Goal: Information Seeking & Learning: Understand process/instructions

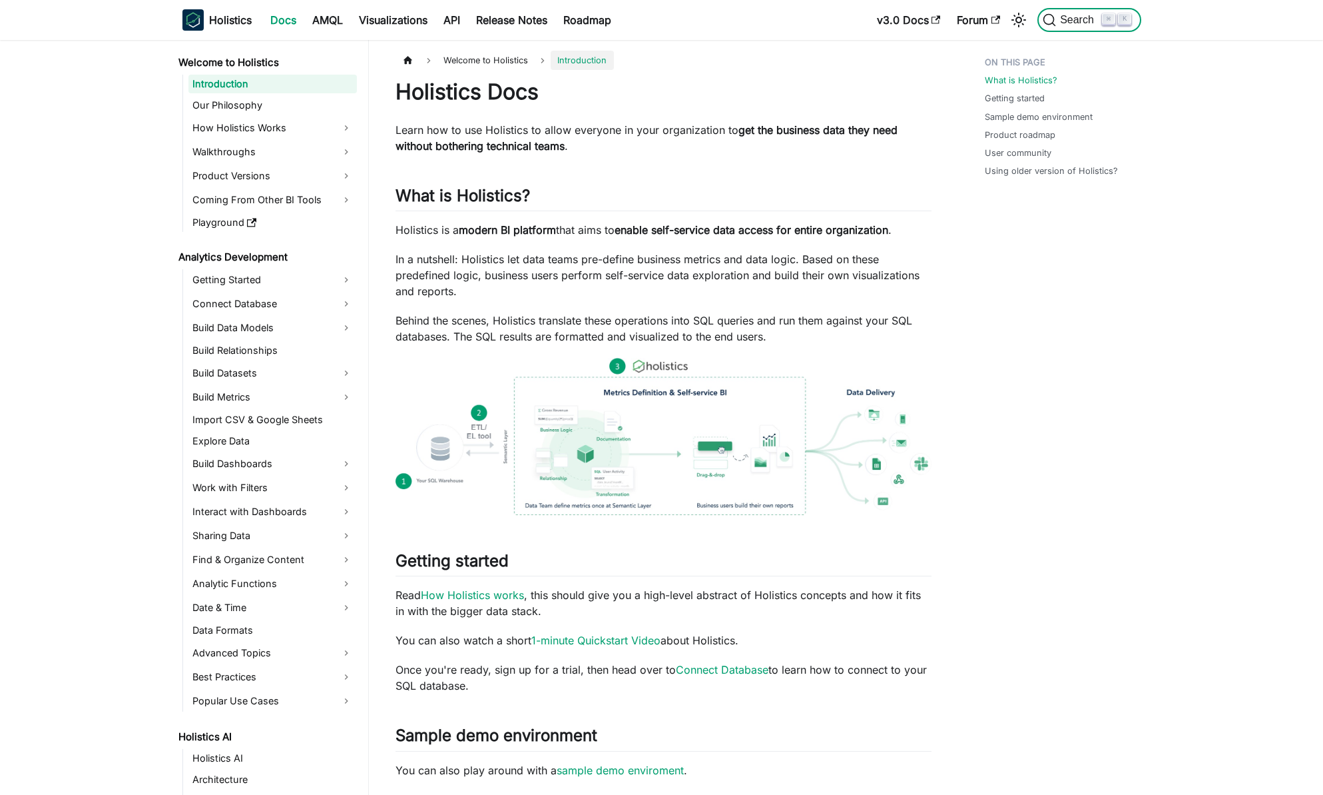
click at [1091, 23] on span "Search" at bounding box center [1079, 20] width 46 height 12
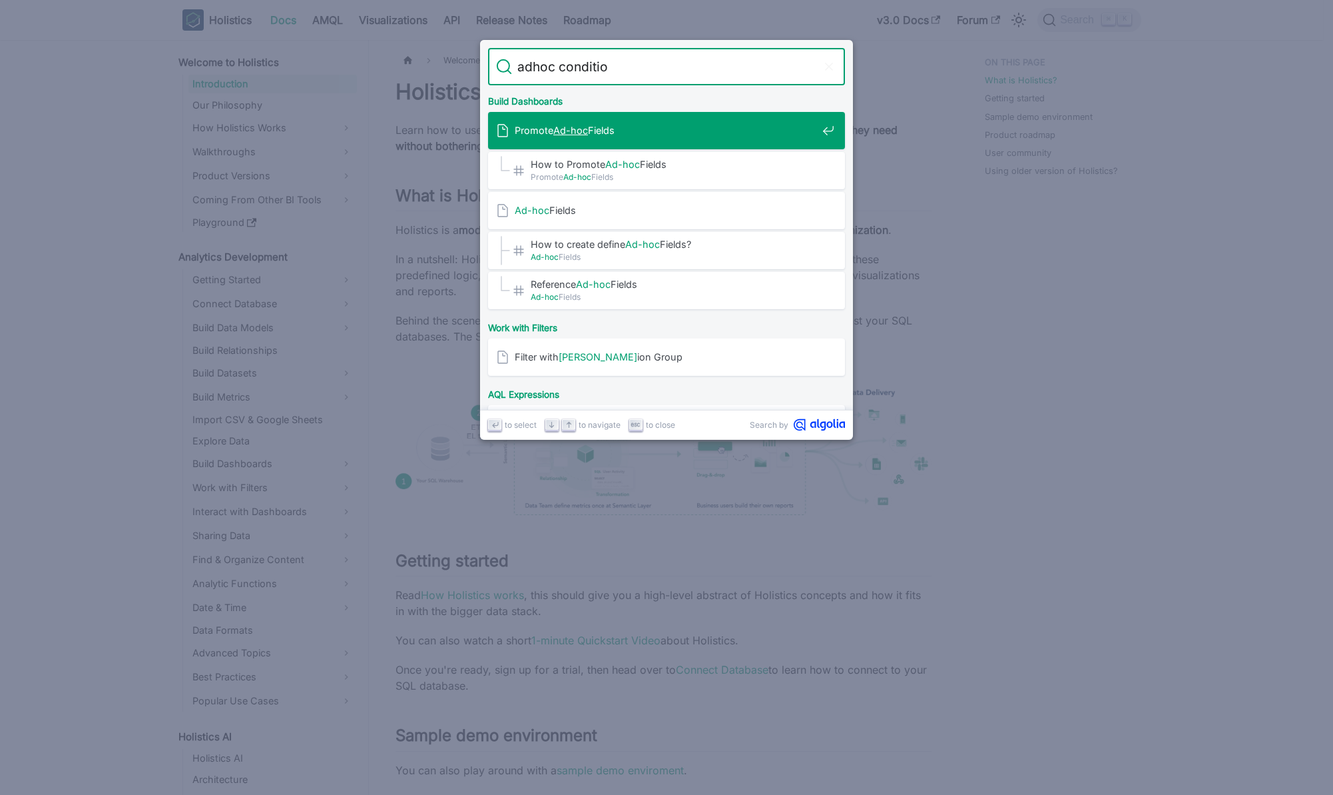
type input "adhoc condition"
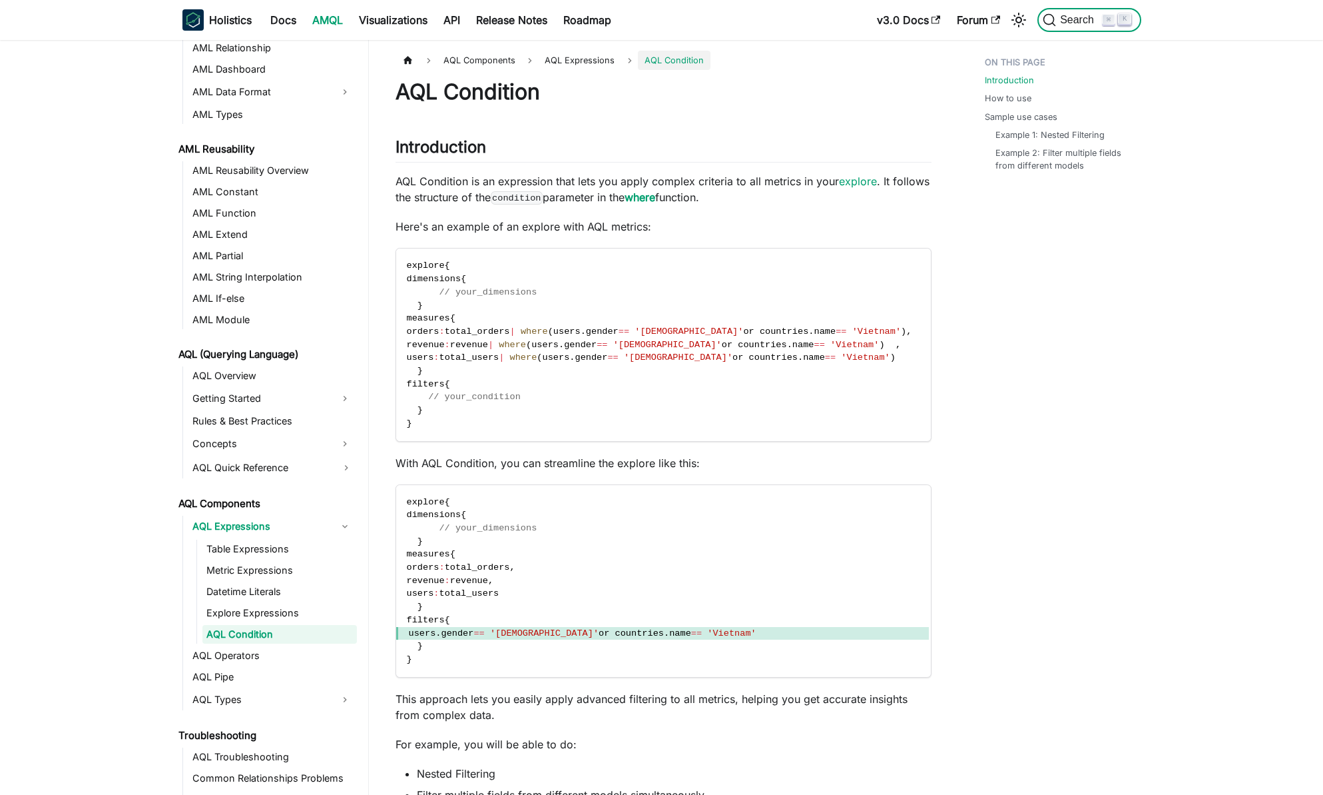
click at [1071, 26] on span "Search" at bounding box center [1072, 19] width 59 height 13
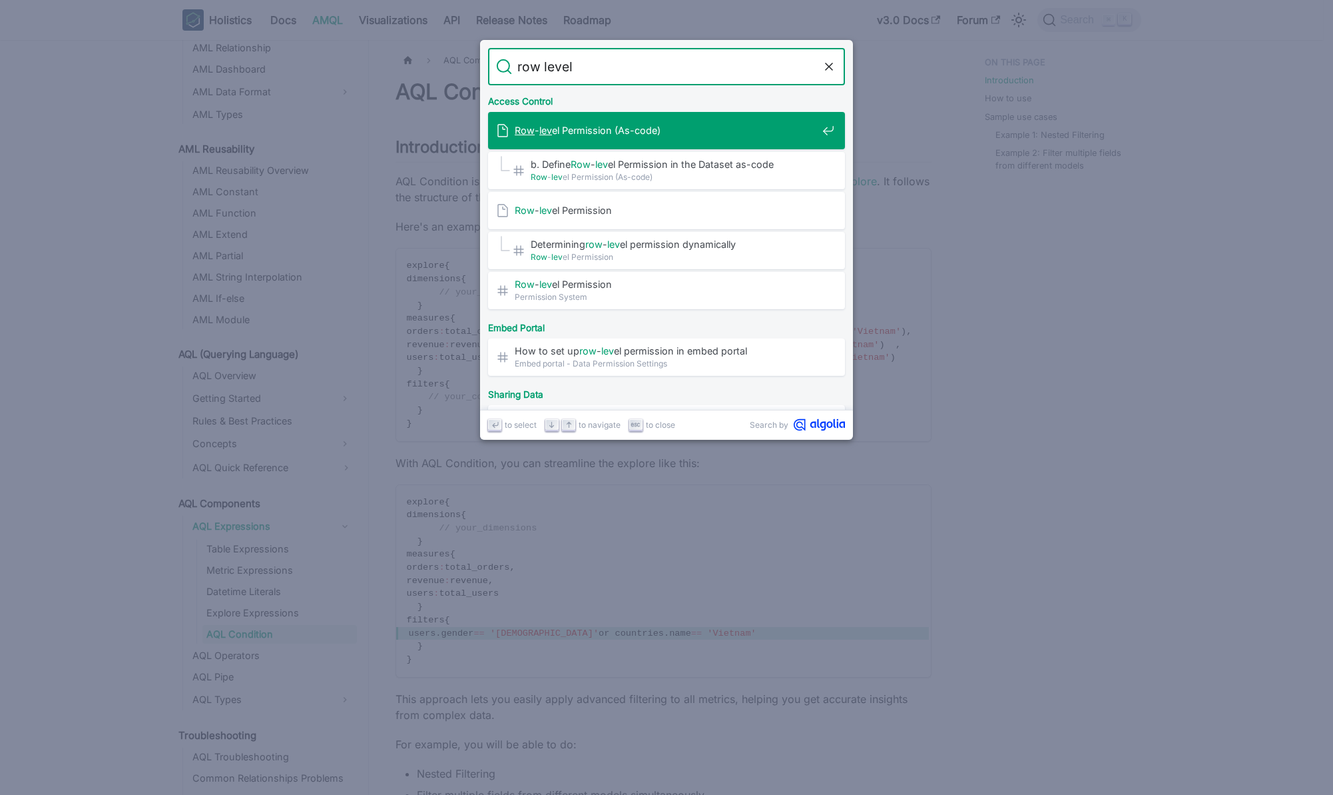
type input "row level p"
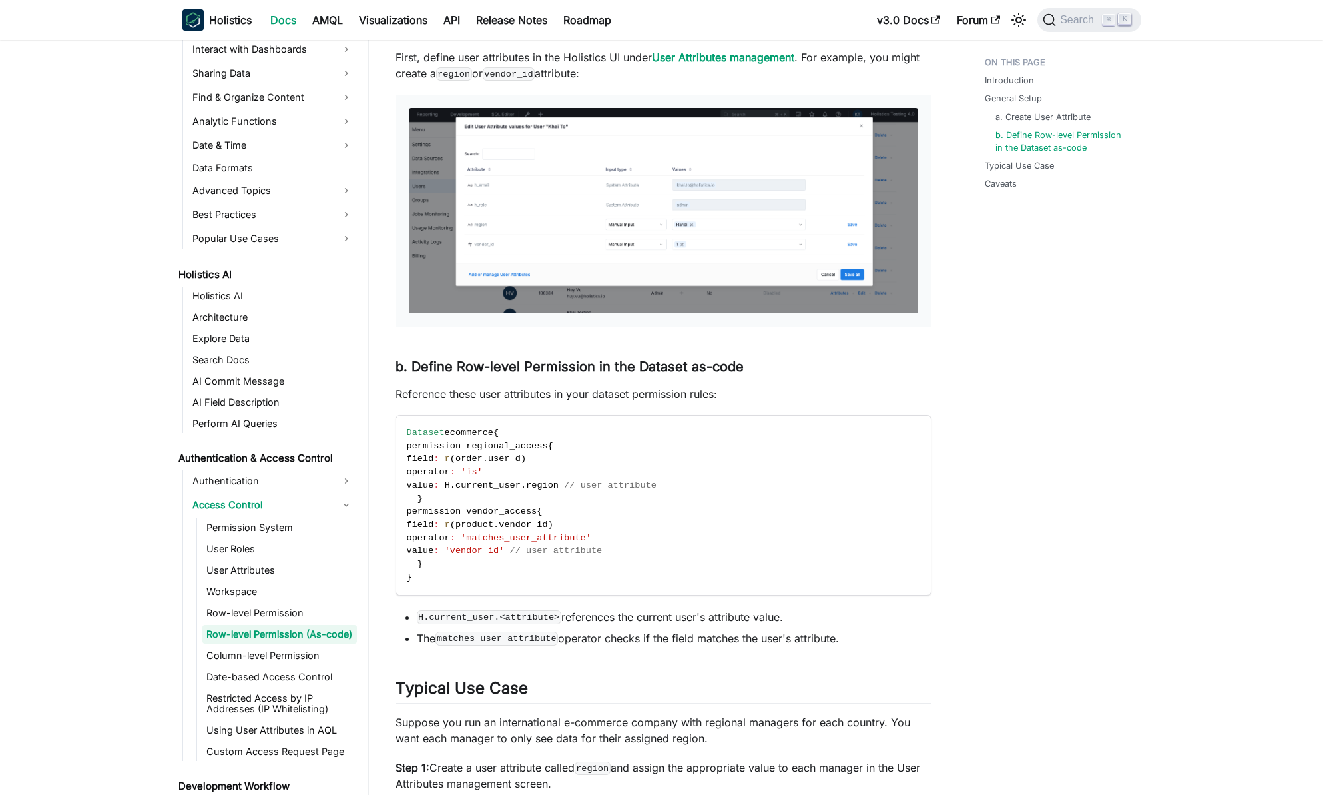
scroll to position [708, 0]
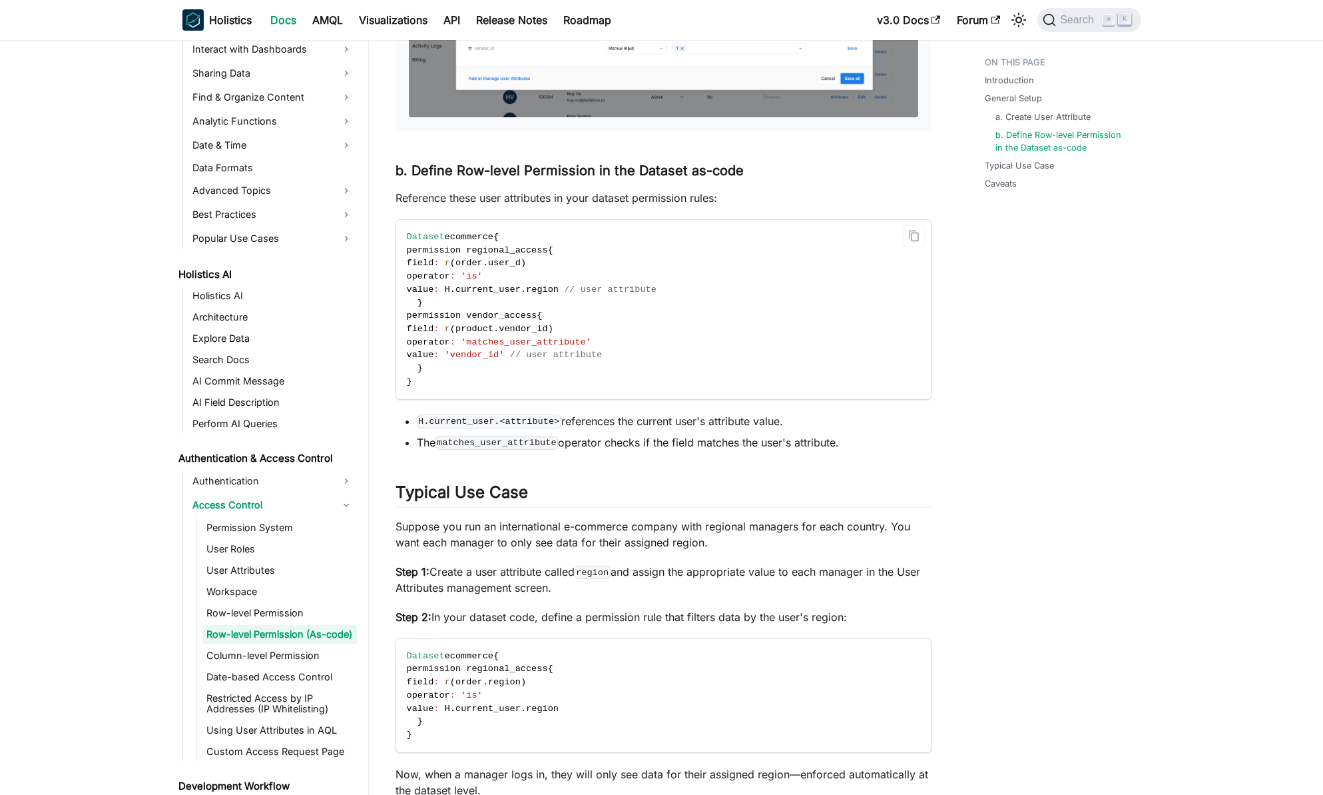
click at [521, 262] on span "user_d" at bounding box center [504, 263] width 33 height 10
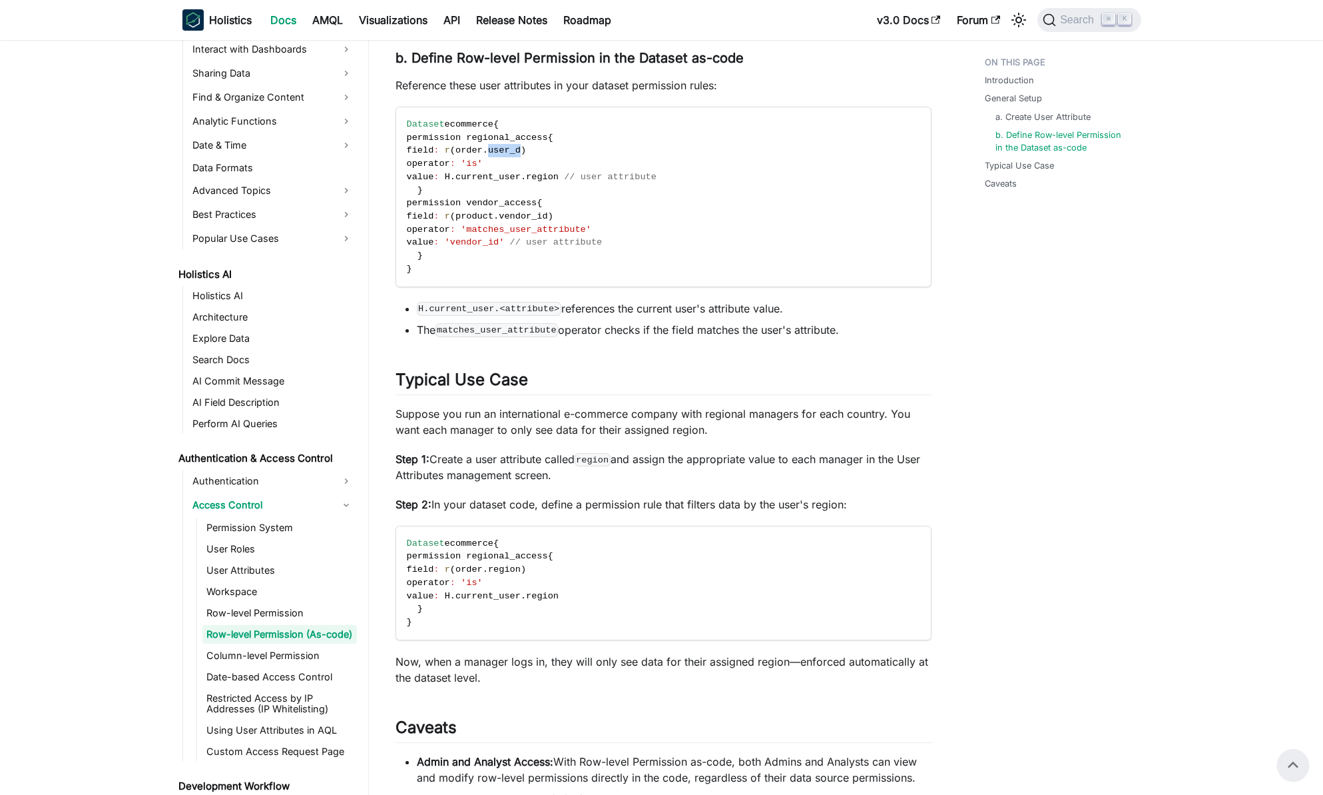
scroll to position [735, 0]
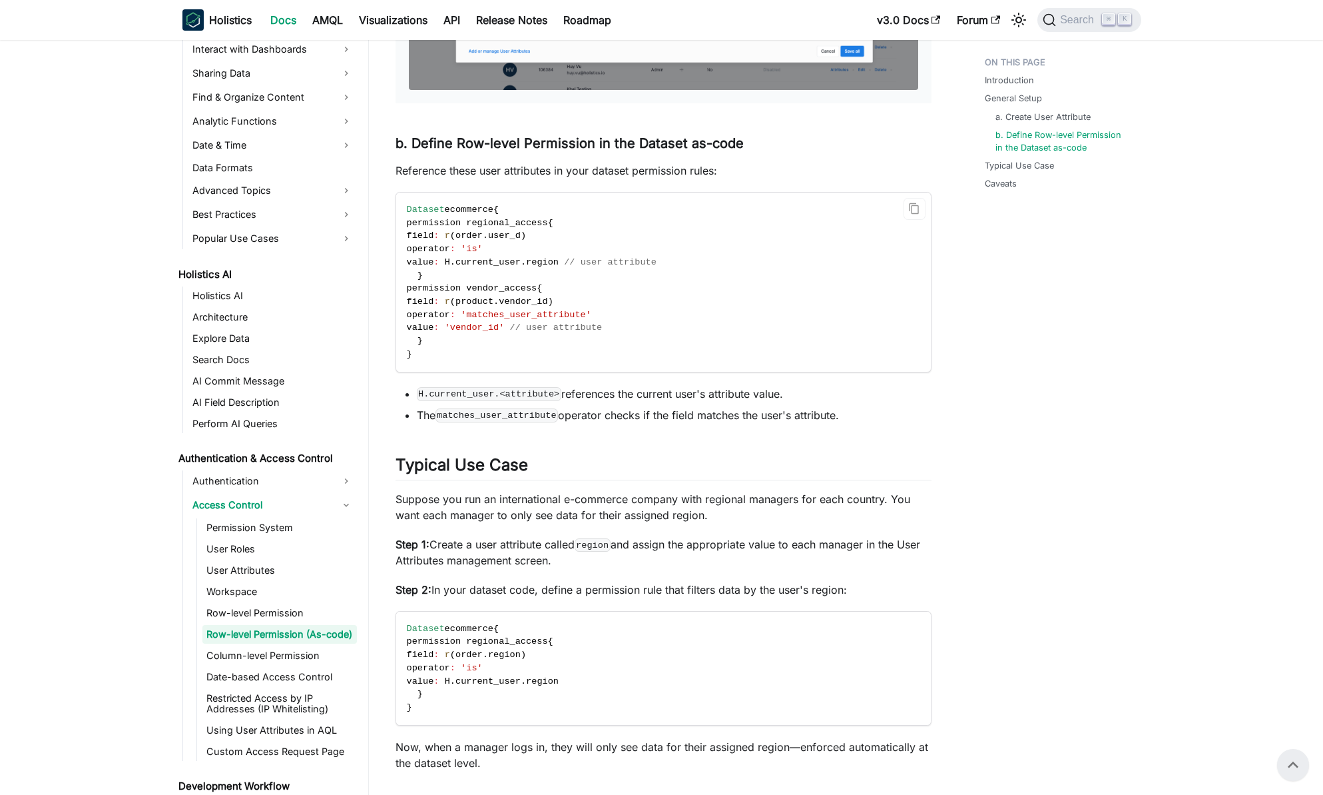
click at [601, 351] on code "Dataset ecommerce { permission regional_access { field : r ( order . user_d ) o…" at bounding box center [662, 281] width 533 height 178
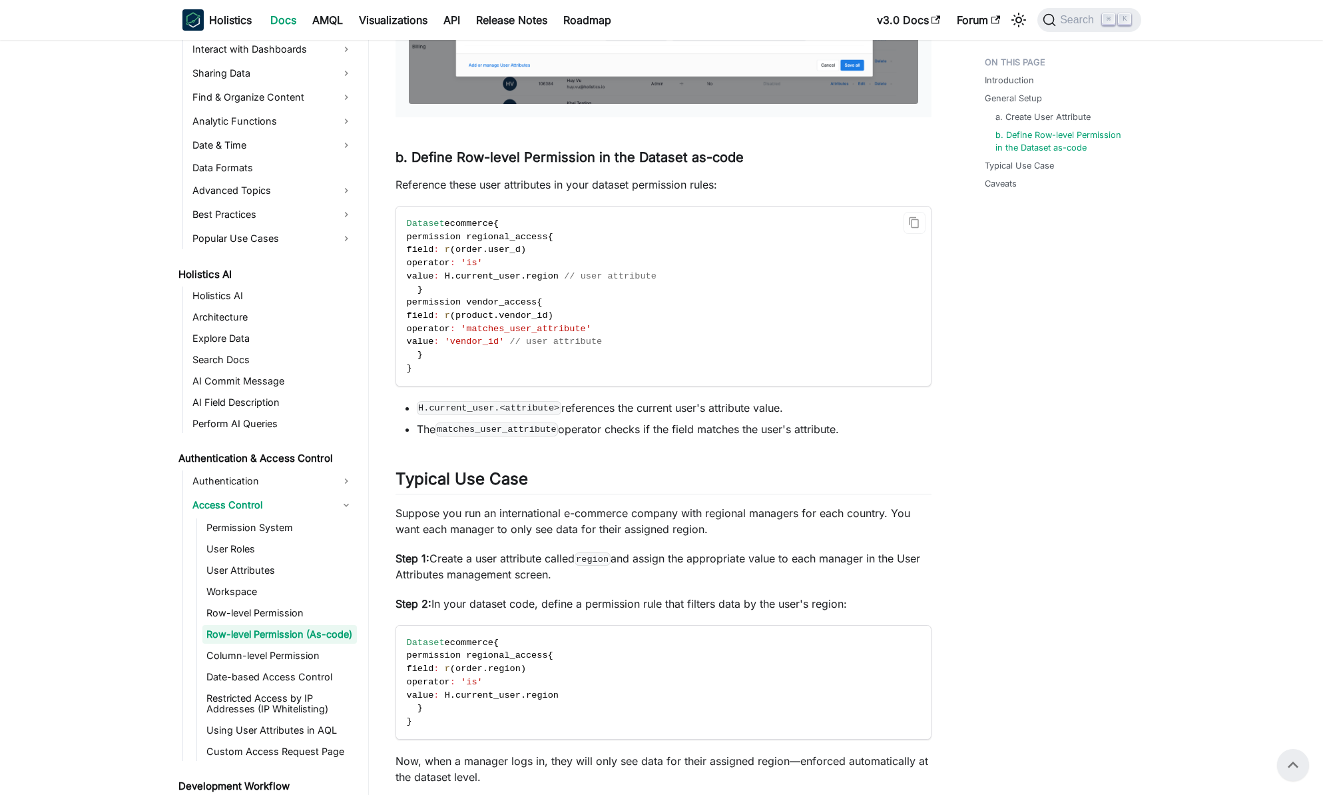
scroll to position [715, 0]
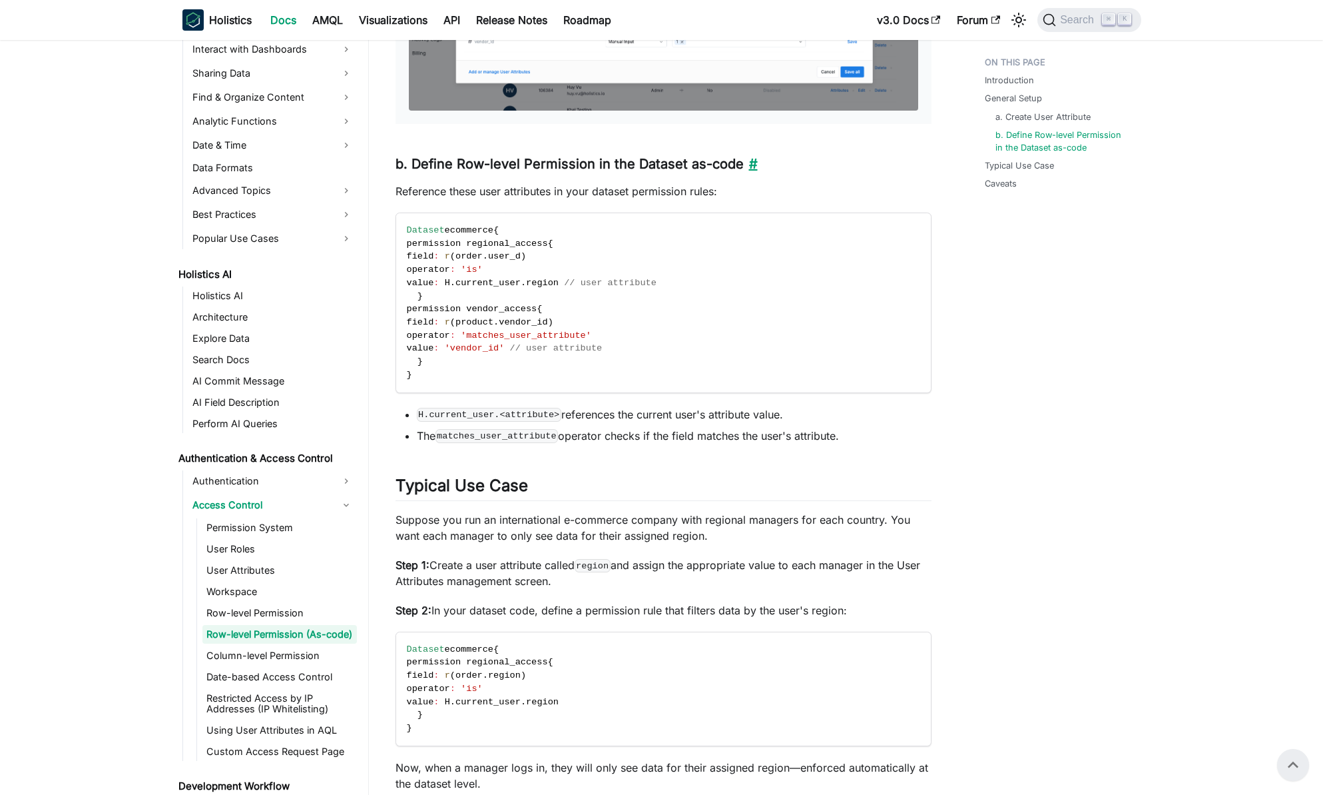
click at [747, 163] on link "​" at bounding box center [751, 164] width 14 height 16
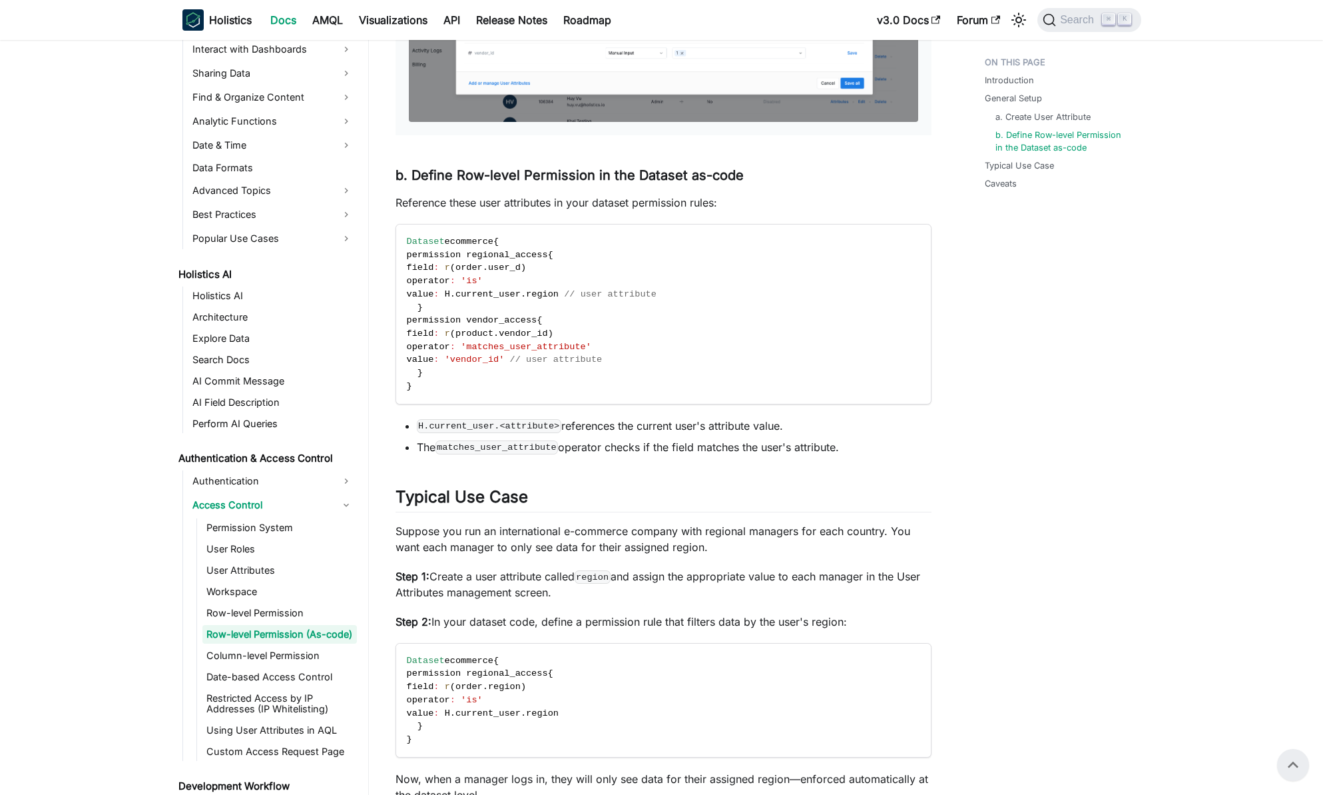
scroll to position [689, 0]
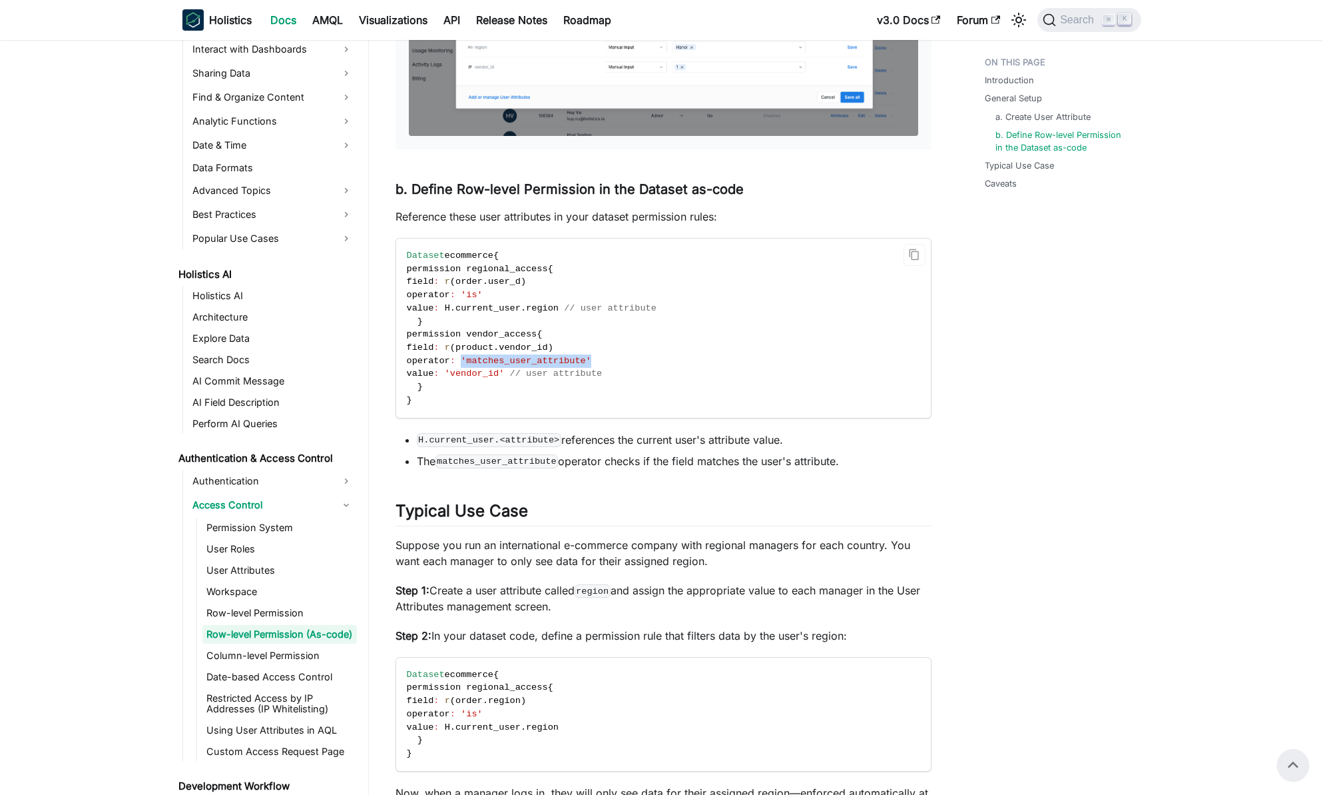
drag, startPoint x: 482, startPoint y: 362, endPoint x: 611, endPoint y: 362, distance: 129.2
click at [591, 362] on span "'matches_user_attribute'" at bounding box center [526, 361] width 131 height 10
